Goal: Task Accomplishment & Management: Use online tool/utility

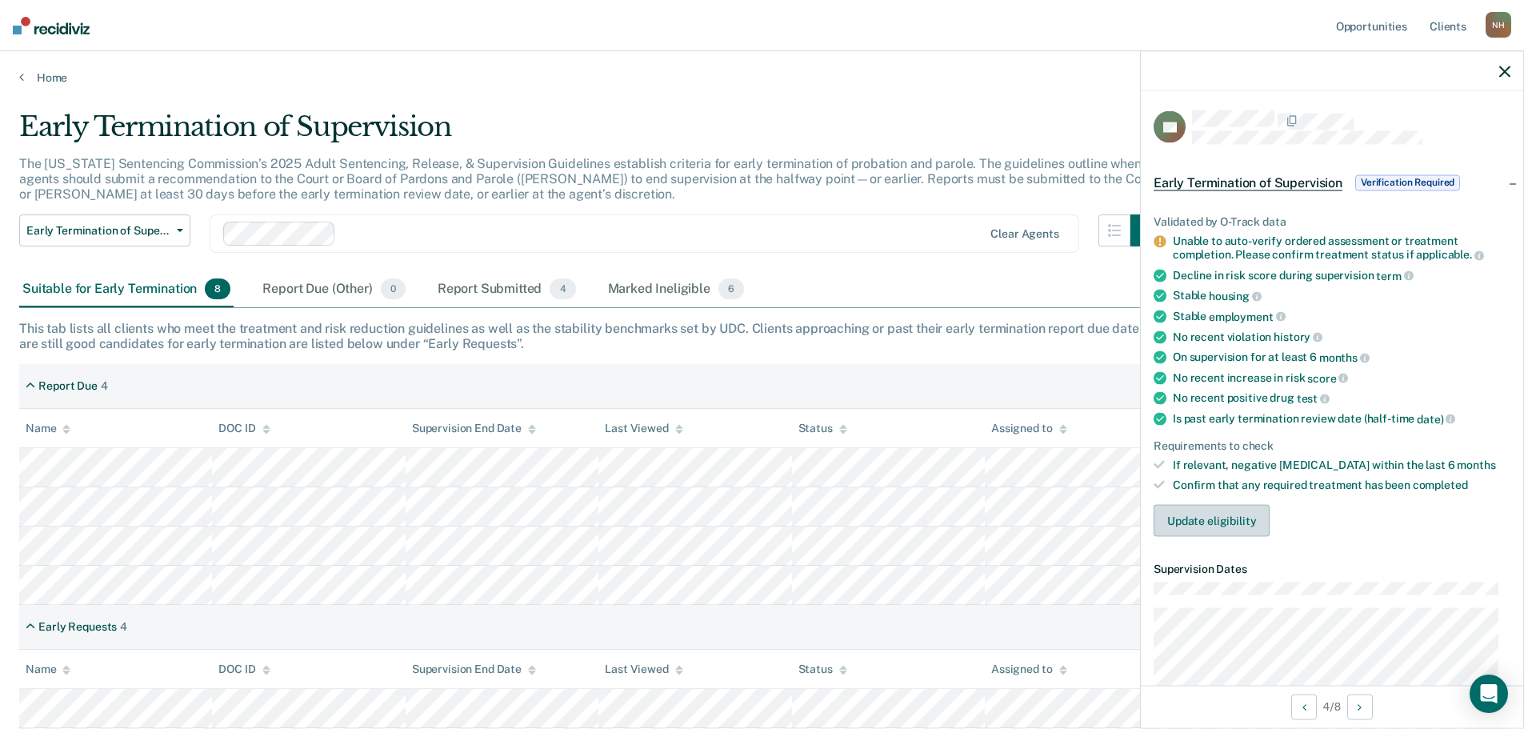
click at [1220, 526] on button "Update eligibility" at bounding box center [1212, 520] width 116 height 32
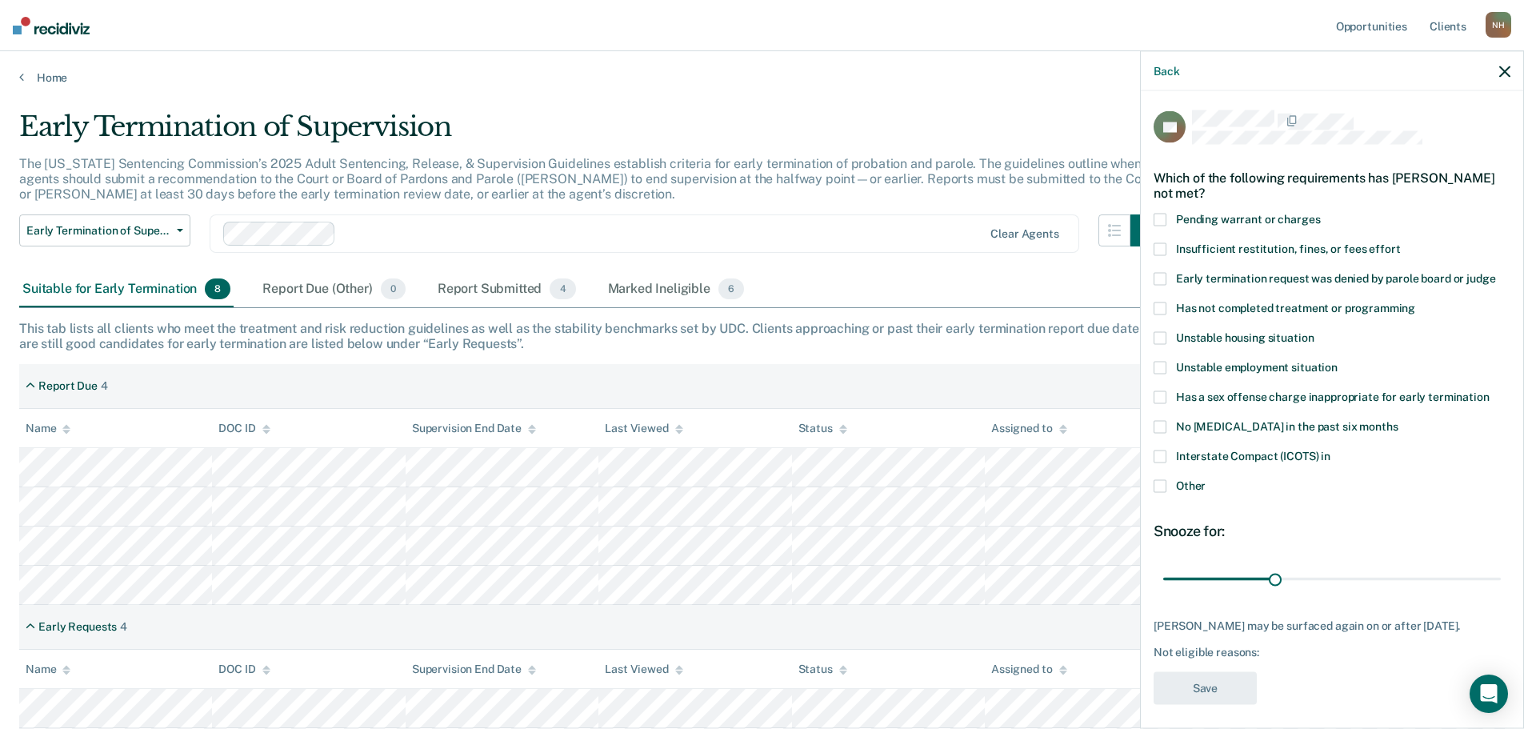
click at [1163, 304] on span at bounding box center [1160, 308] width 13 height 13
click at [1416, 302] on input "Has not completed treatment or programming" at bounding box center [1416, 302] width 0 height 0
drag, startPoint x: 1271, startPoint y: 580, endPoint x: 1376, endPoint y: 577, distance: 105.7
type input "60"
click at [1376, 577] on input "range" at bounding box center [1333, 579] width 338 height 28
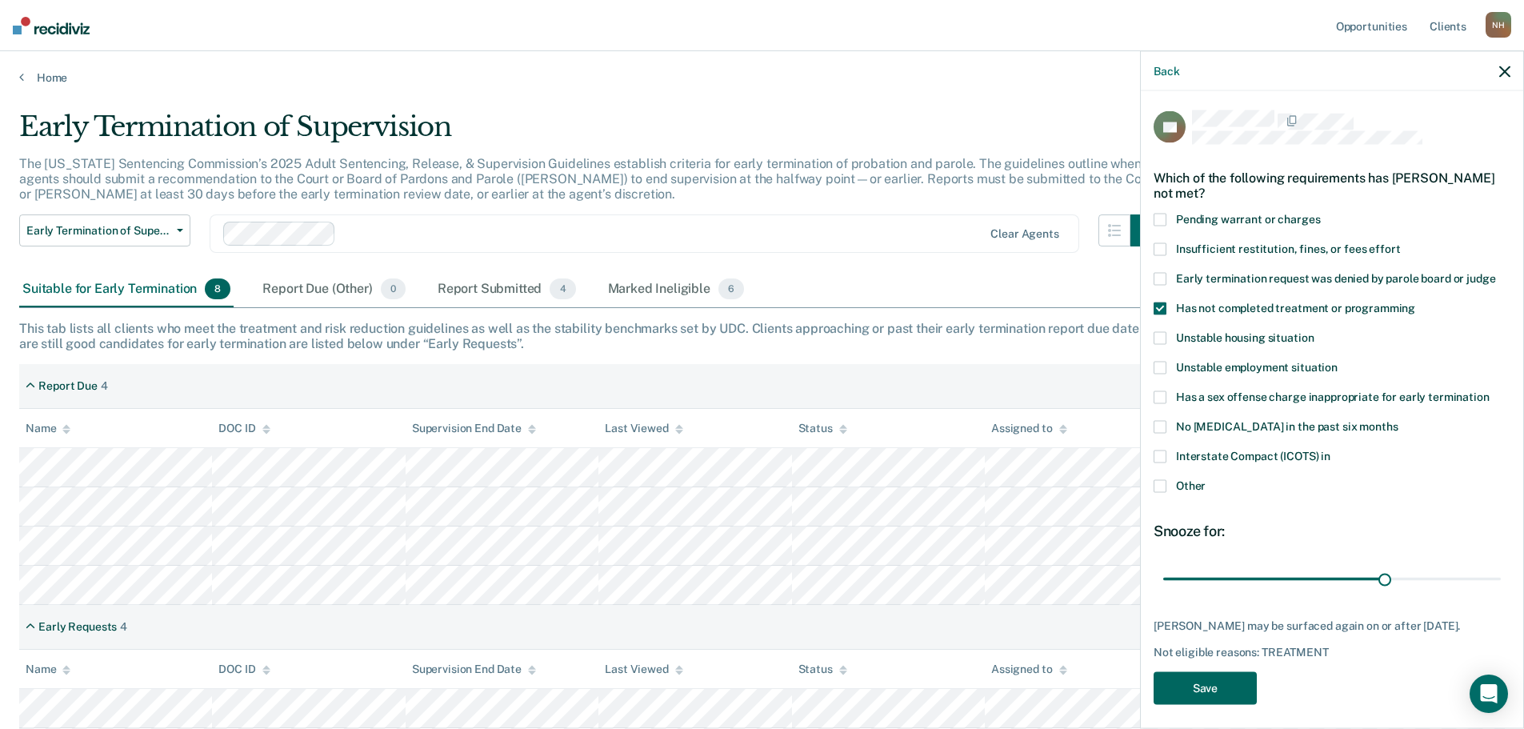
click at [1235, 687] on button "Save" at bounding box center [1205, 687] width 103 height 33
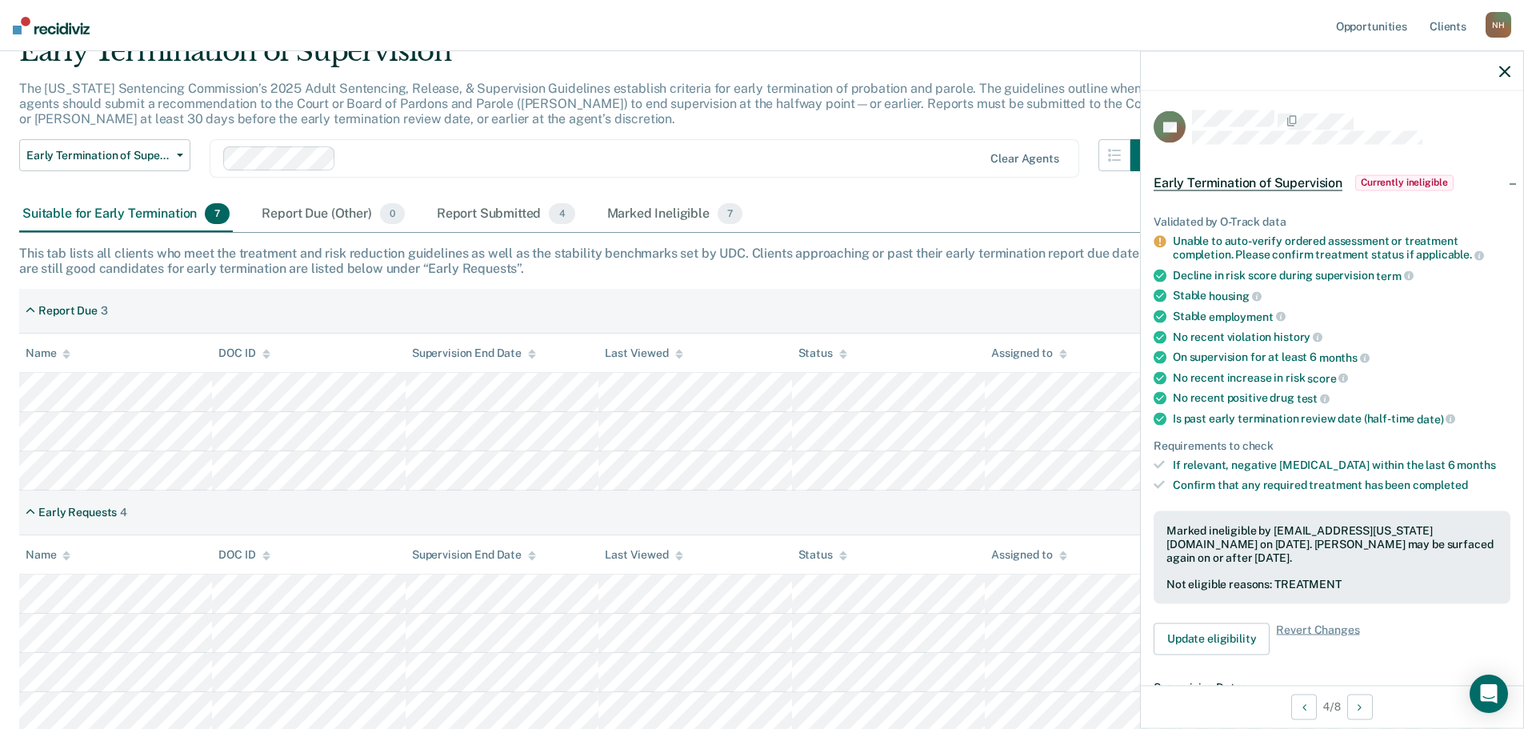
scroll to position [78, 0]
